Goal: Check status: Check status

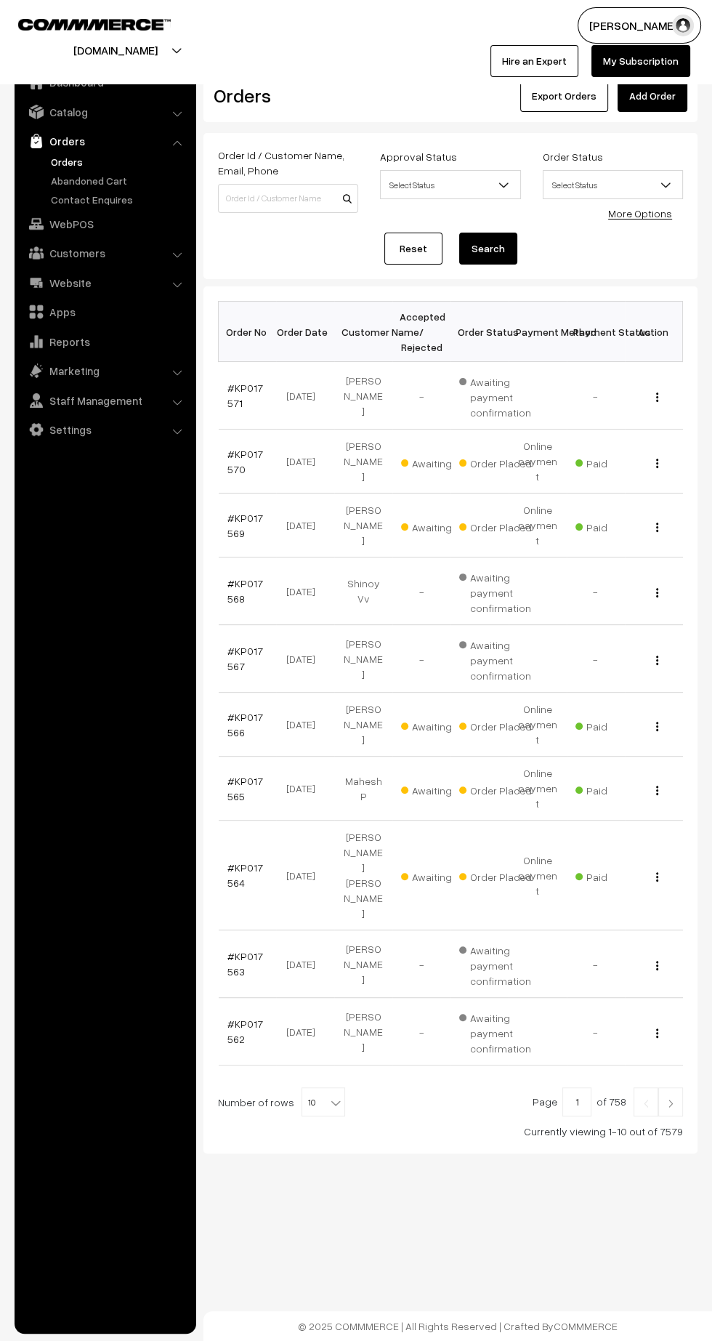
click at [671, 1087] on link at bounding box center [670, 1101] width 25 height 29
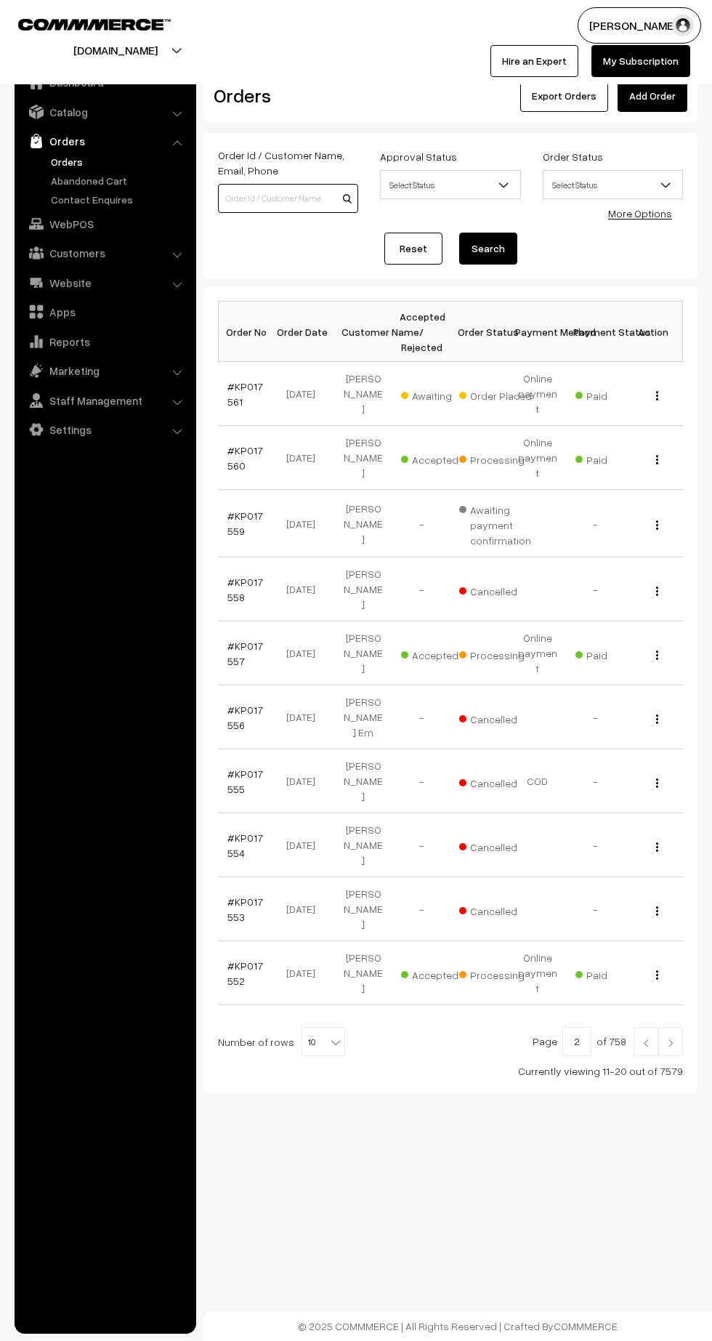
click at [271, 196] on input at bounding box center [288, 198] width 140 height 29
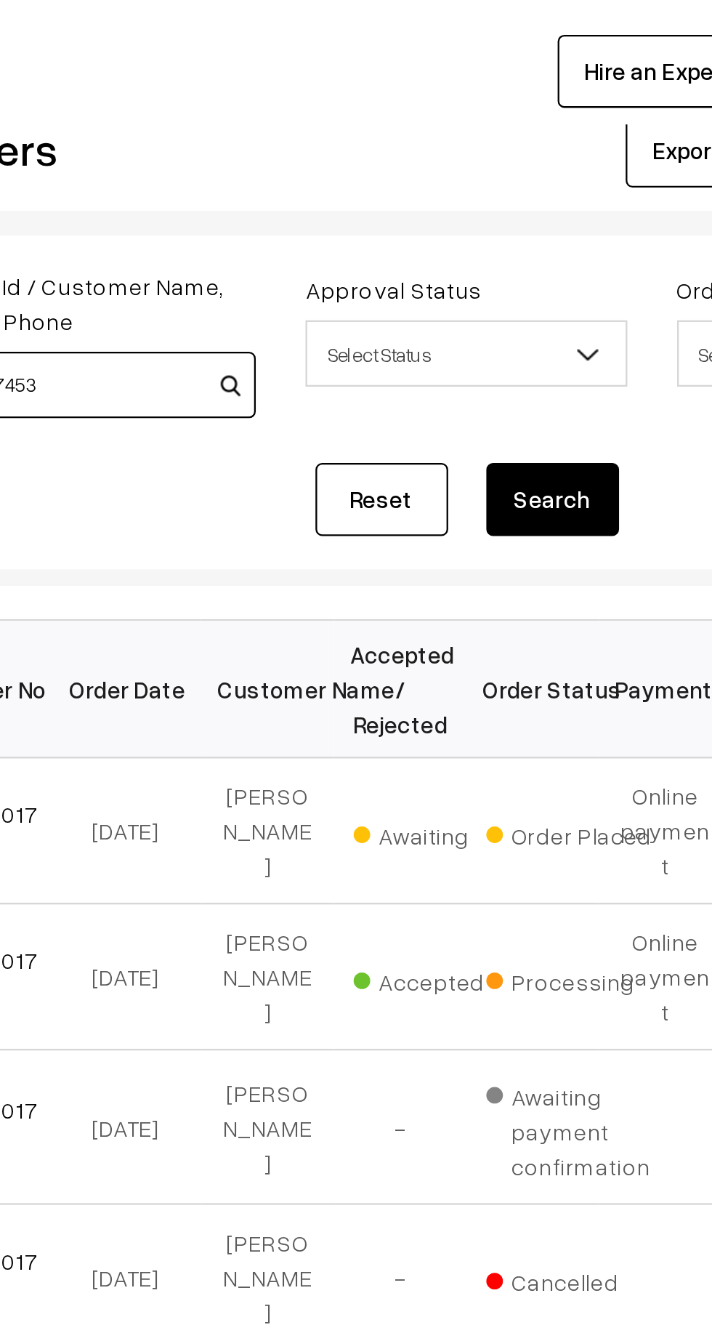
type input "KP017453"
click at [496, 252] on button "Search" at bounding box center [488, 249] width 58 height 32
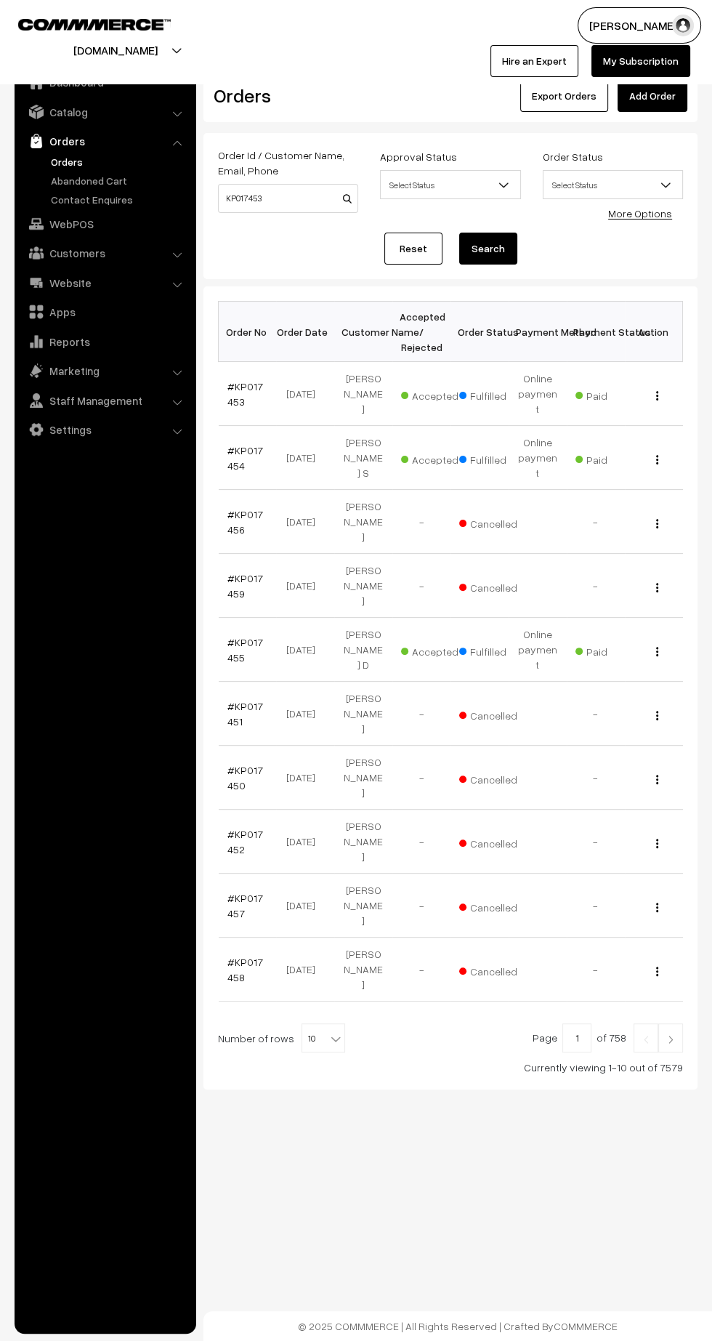
click at [245, 380] on link "#KP017453" at bounding box center [245, 394] width 36 height 28
